Goal: Information Seeking & Learning: Learn about a topic

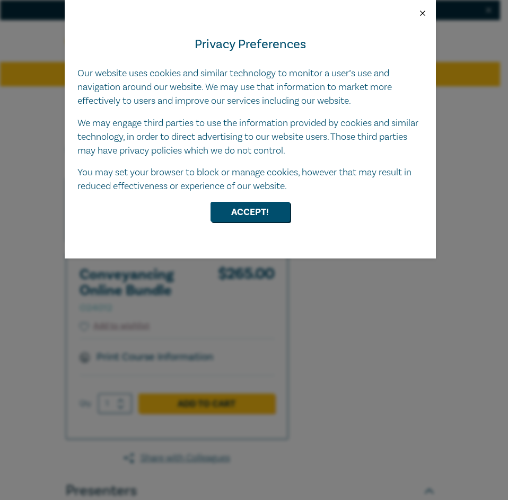
click at [420, 11] on button "Close" at bounding box center [422, 13] width 10 height 10
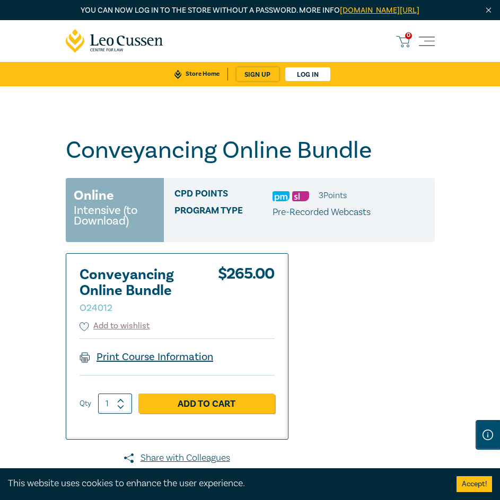
click at [184, 364] on link "Print Course Information" at bounding box center [146, 357] width 134 height 14
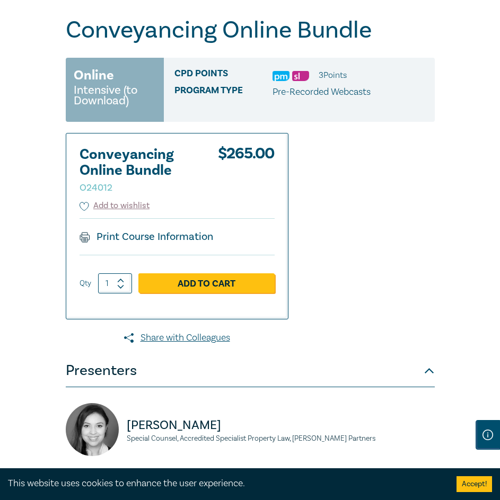
scroll to position [265, 0]
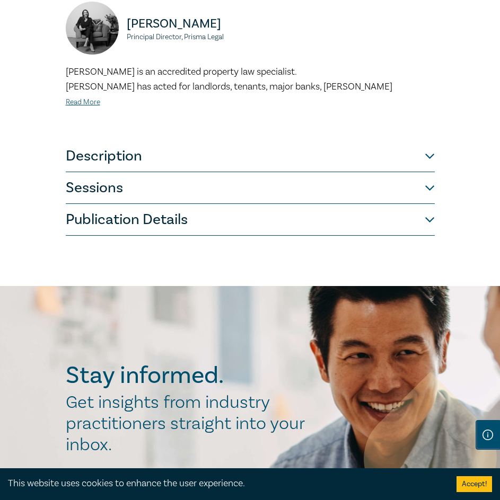
click at [135, 171] on button "Description" at bounding box center [250, 156] width 369 height 32
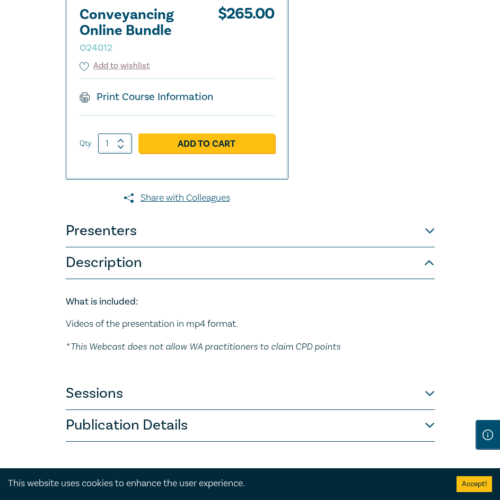
scroll to position [419, 0]
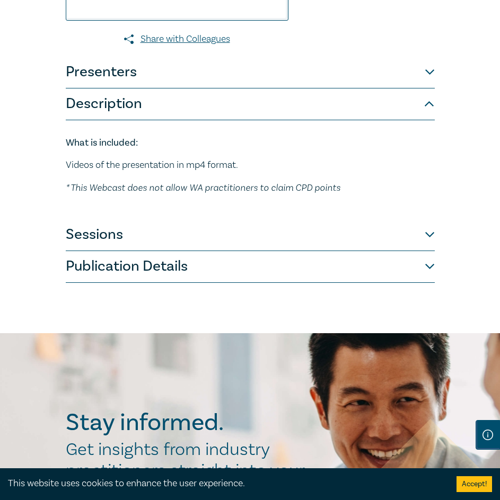
click at [138, 239] on button "Sessions" at bounding box center [250, 235] width 369 height 32
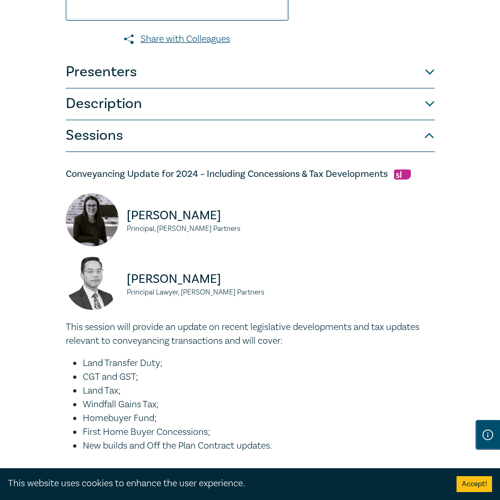
scroll to position [525, 0]
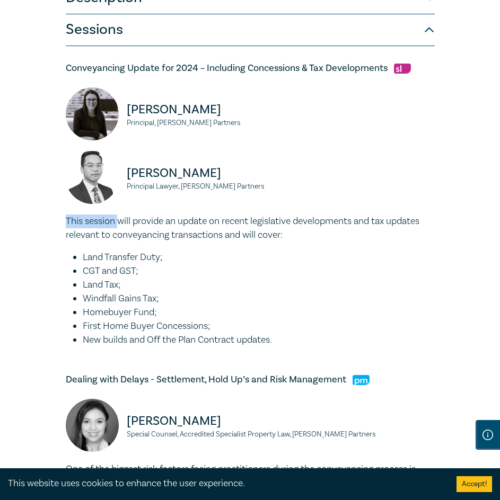
drag, startPoint x: 118, startPoint y: 230, endPoint x: 68, endPoint y: 238, distance: 51.0
click at [68, 238] on p "This session will provide an update on recent legislative developments and tax …" at bounding box center [250, 229] width 369 height 28
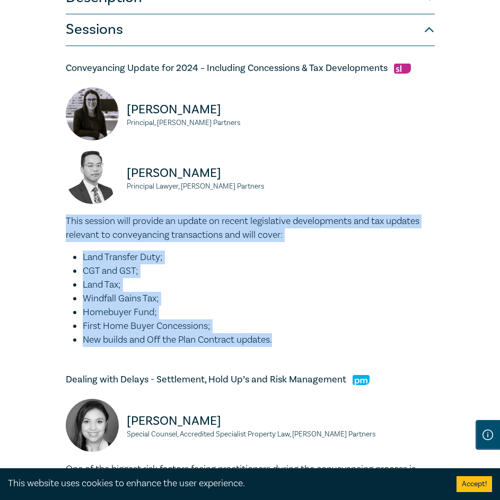
drag, startPoint x: 68, startPoint y: 237, endPoint x: 338, endPoint y: 350, distance: 292.6
click at [338, 347] on div "This session will provide an update on recent legislative developments and tax …" at bounding box center [250, 281] width 369 height 132
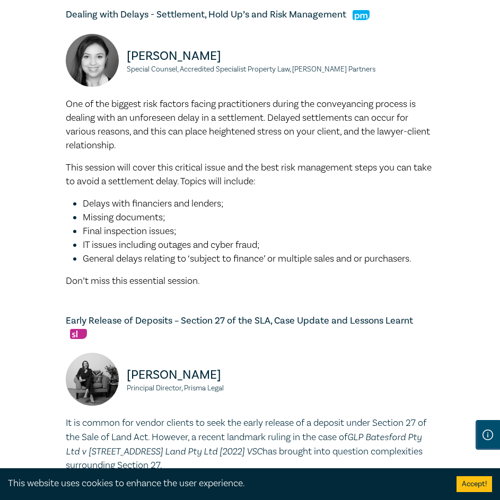
scroll to position [896, 0]
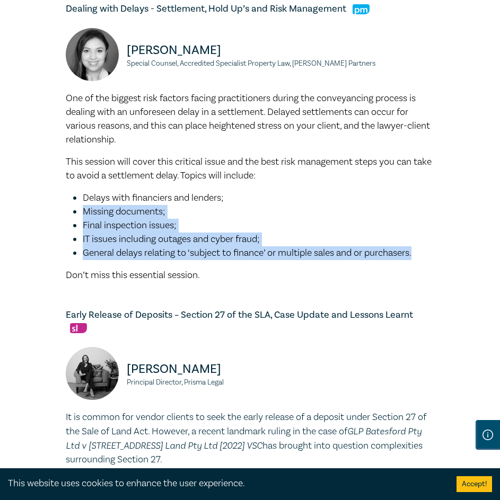
drag, startPoint x: 85, startPoint y: 224, endPoint x: 449, endPoint y: 271, distance: 367.0
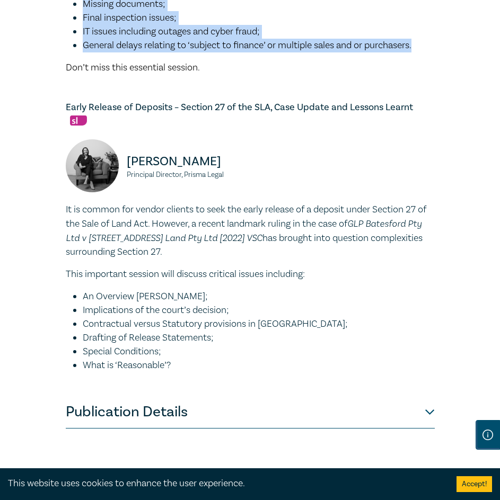
scroll to position [1108, 0]
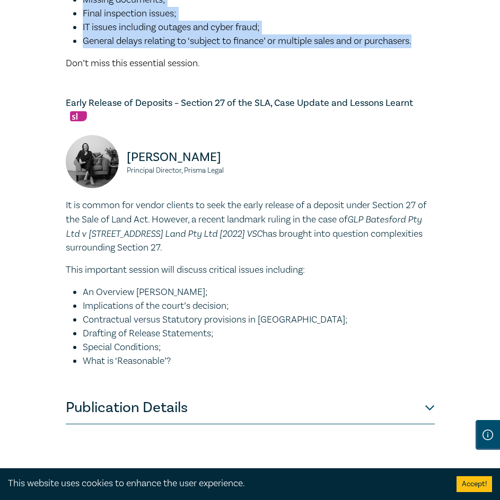
click at [181, 415] on button "Publication Details" at bounding box center [250, 409] width 369 height 32
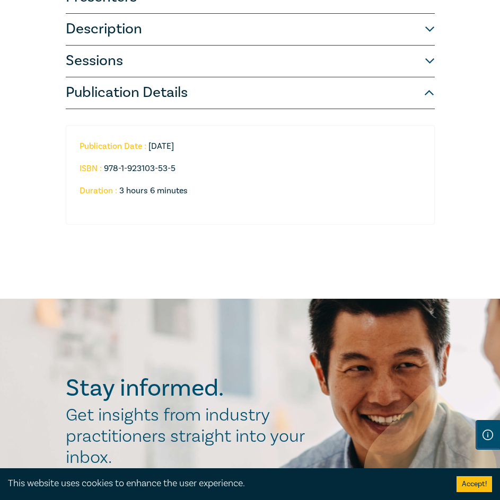
scroll to position [388, 0]
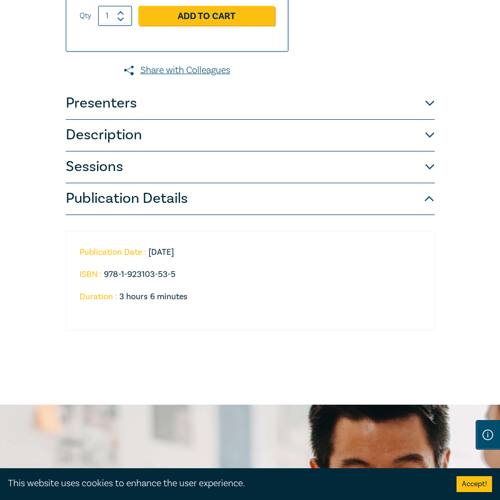
click at [200, 183] on button "Sessions" at bounding box center [250, 168] width 369 height 32
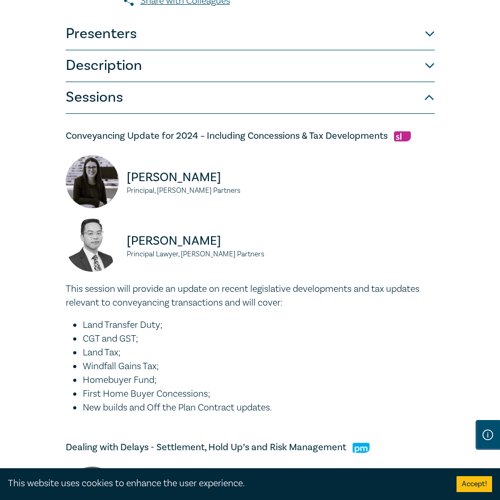
scroll to position [318, 0]
